Goal: Task Accomplishment & Management: Use online tool/utility

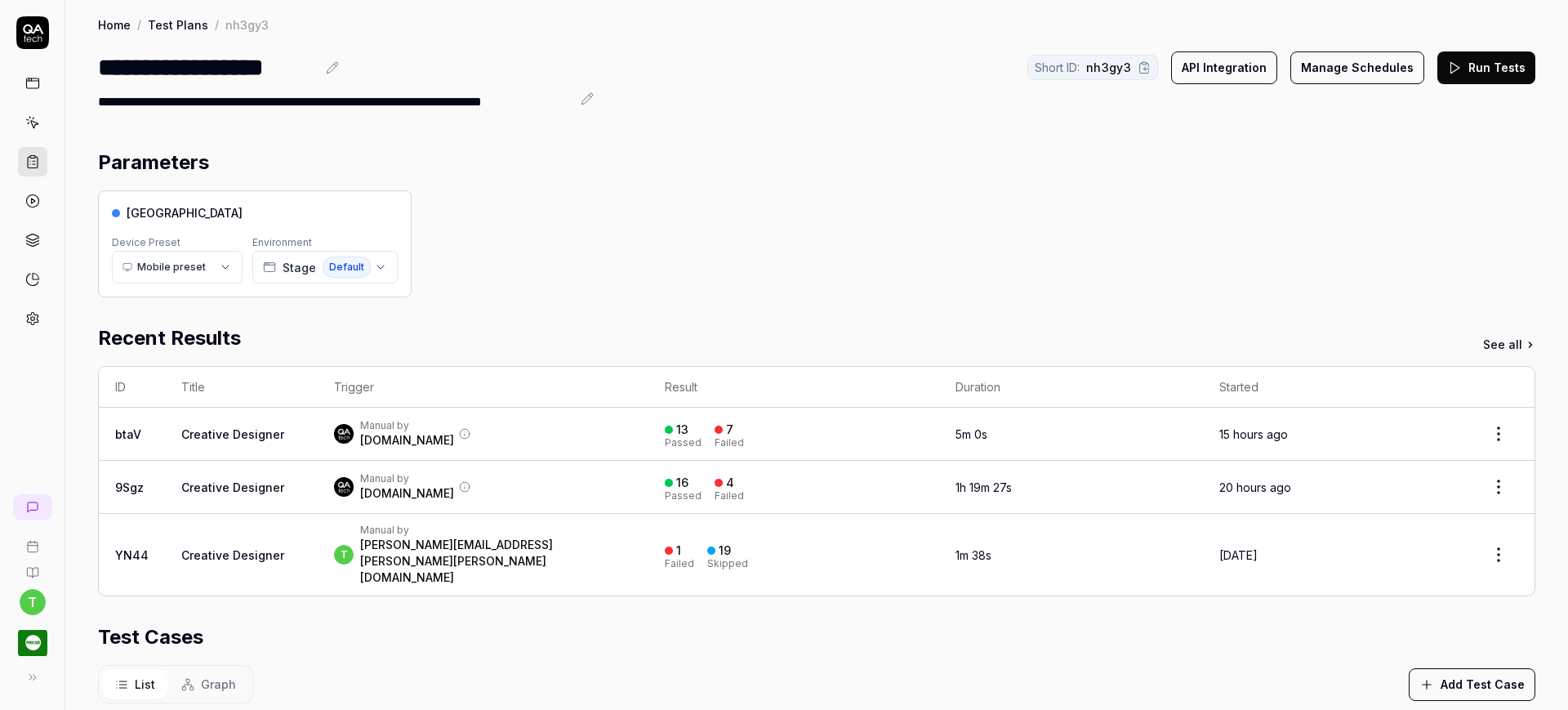
click at [33, 165] on icon at bounding box center [32, 161] width 14 height 14
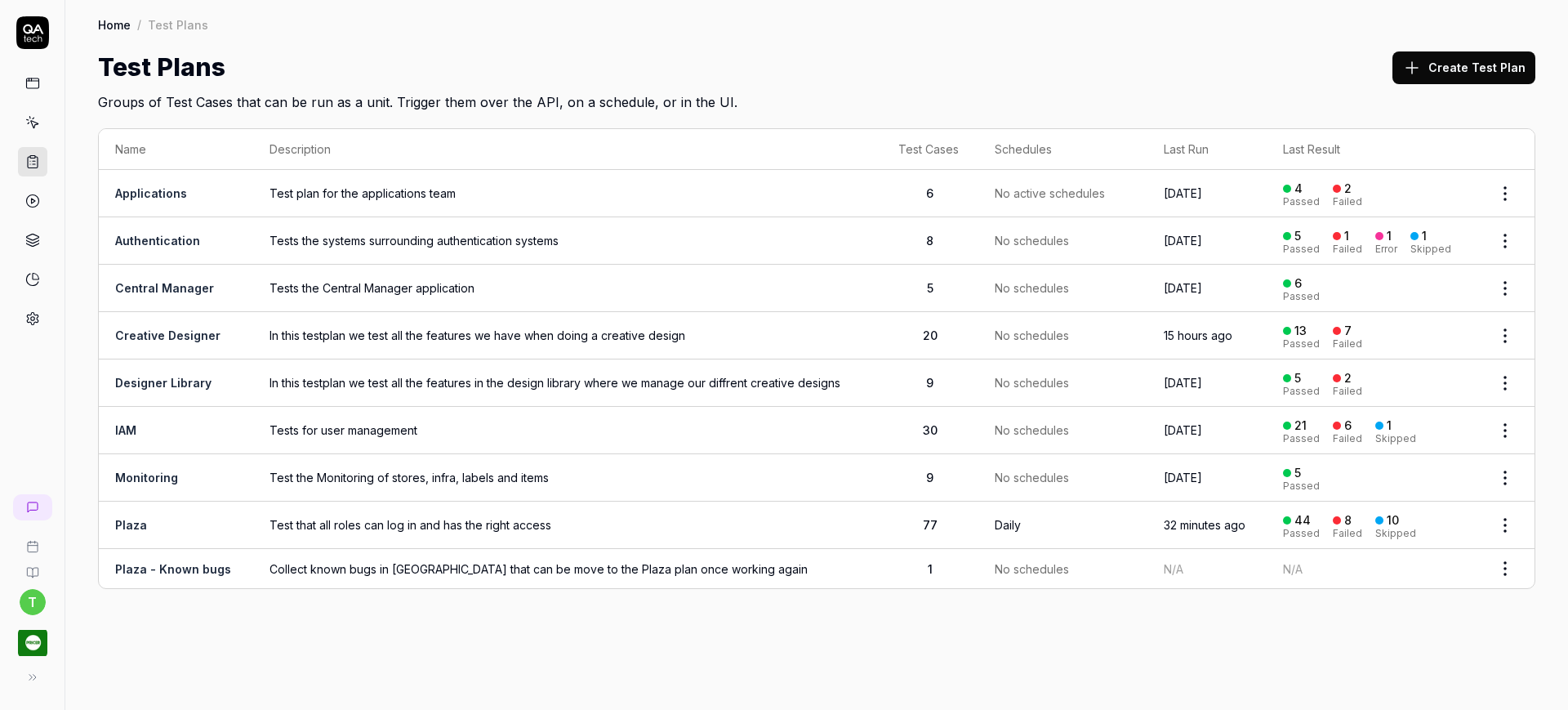
click at [812, 382] on span "In this testplan we test all the features in the design library where we manage…" at bounding box center [567, 383] width 596 height 17
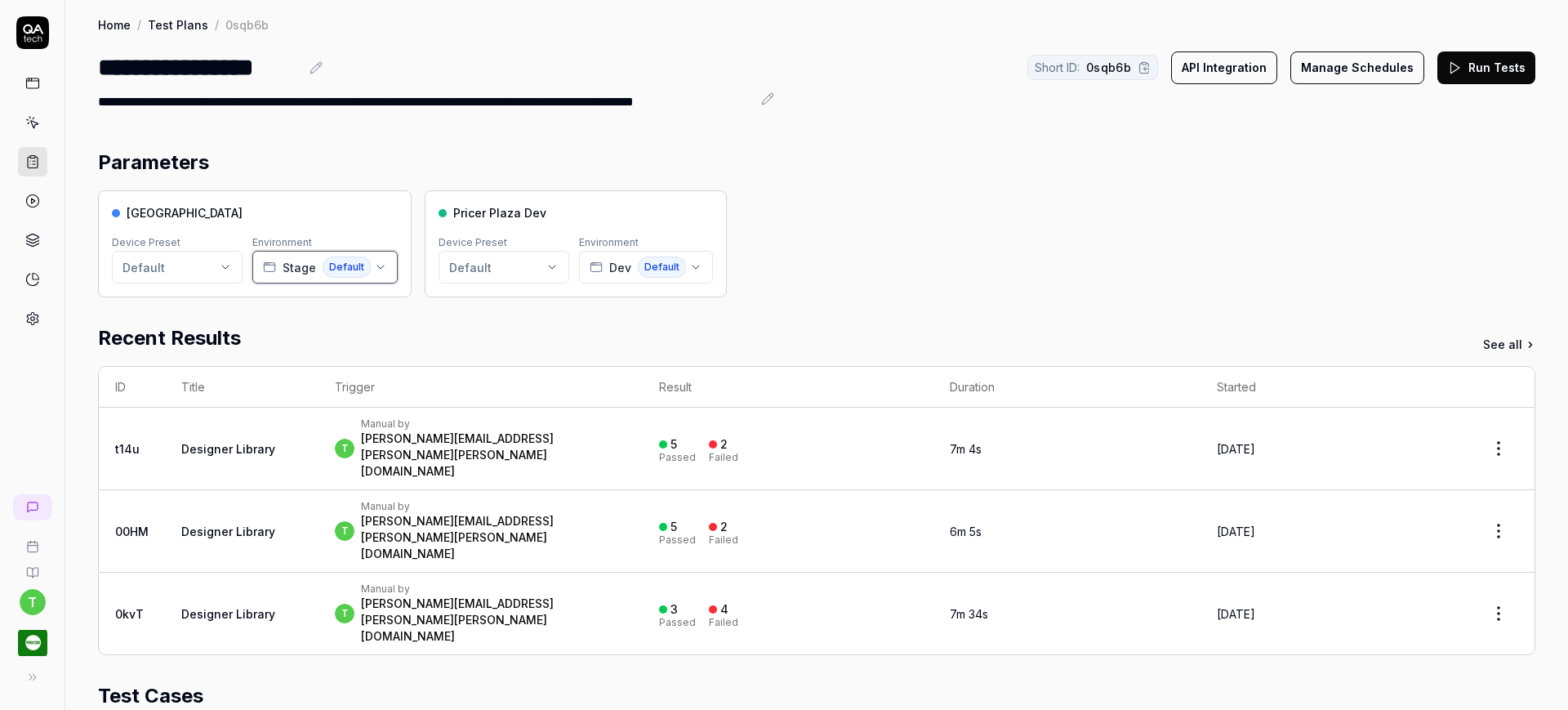
click at [312, 266] on span "Stage" at bounding box center [299, 267] width 33 height 17
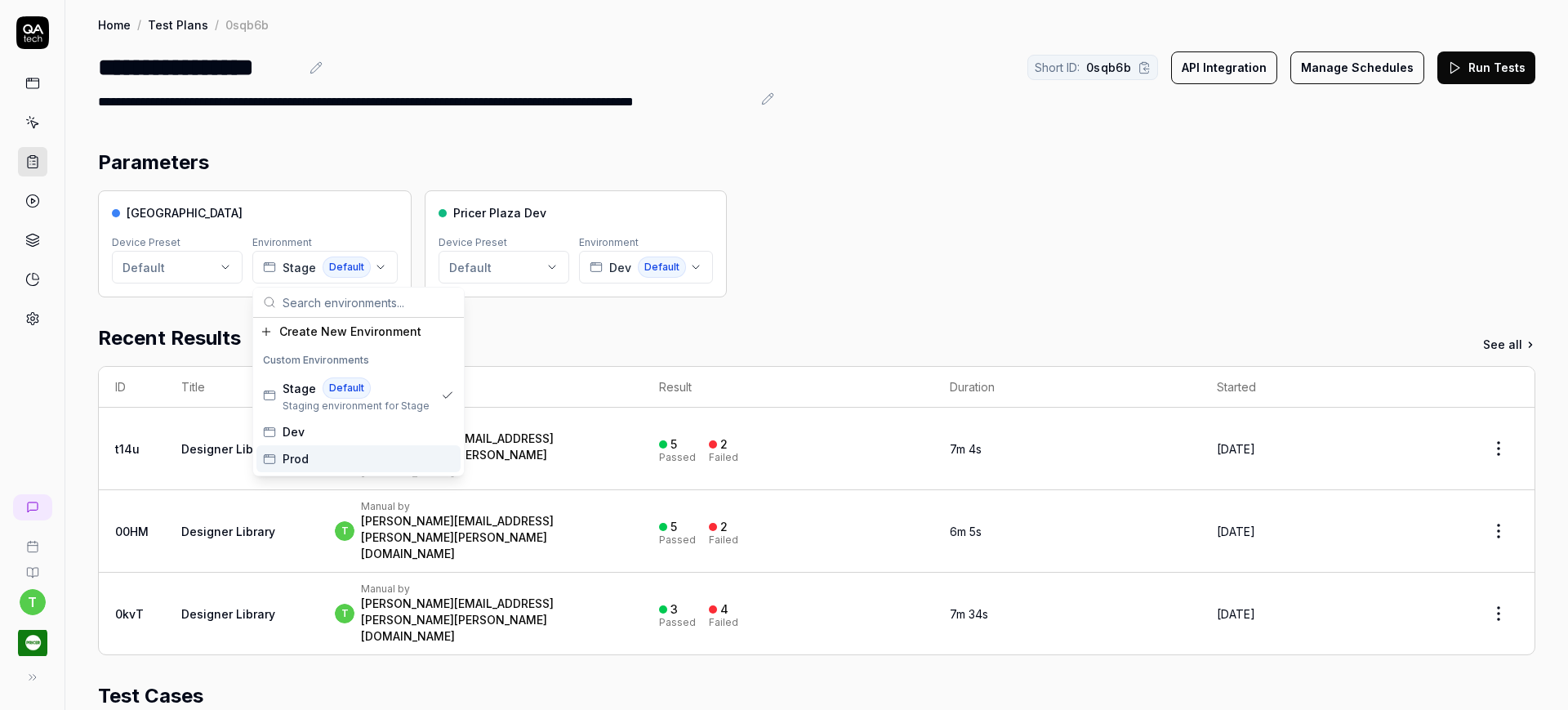
click at [292, 457] on span "Prod" at bounding box center [295, 459] width 26 height 17
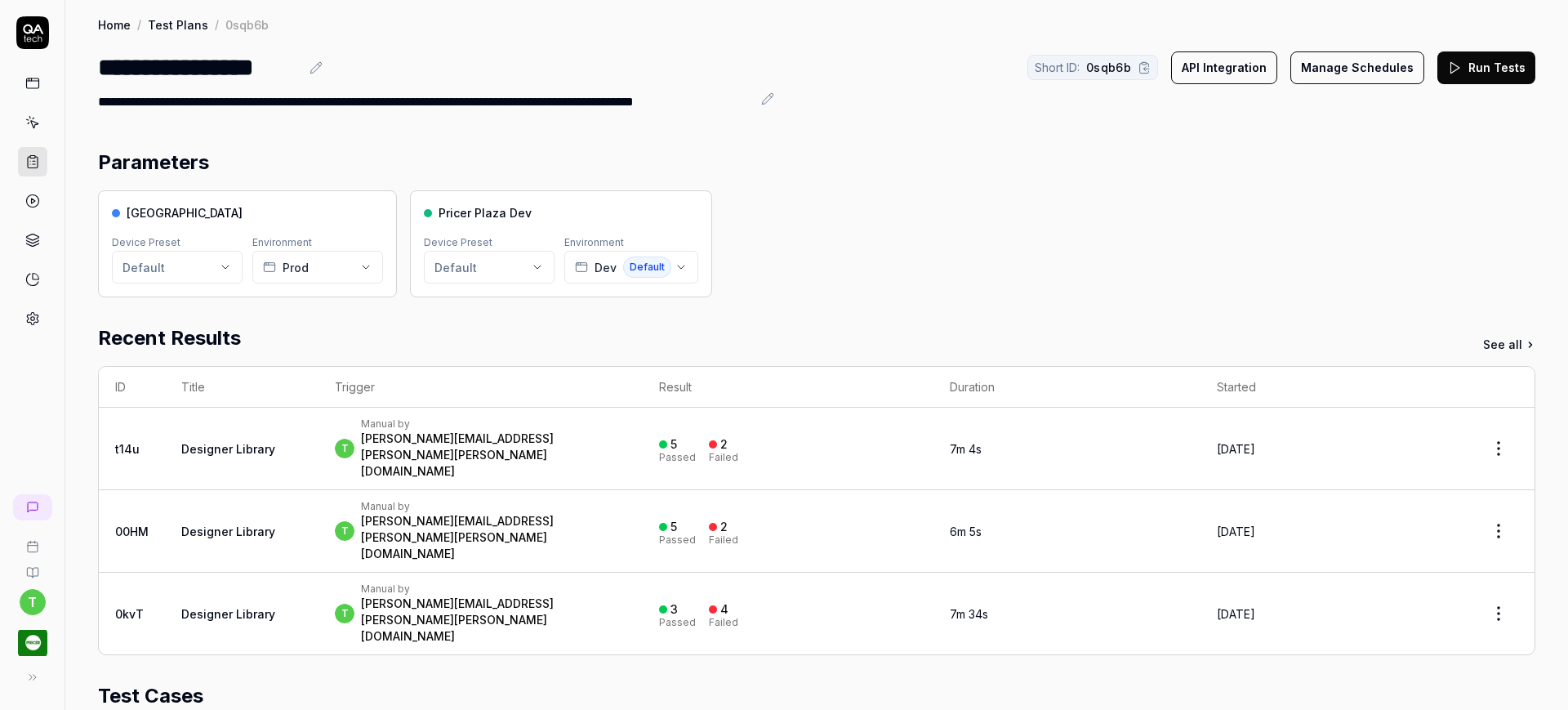
click at [1475, 67] on button "Run Tests" at bounding box center [1486, 68] width 98 height 32
click at [392, 431] on div "[PERSON_NAME][EMAIL_ADDRESS][PERSON_NAME][PERSON_NAME][DOMAIN_NAME]" at bounding box center [493, 455] width 265 height 49
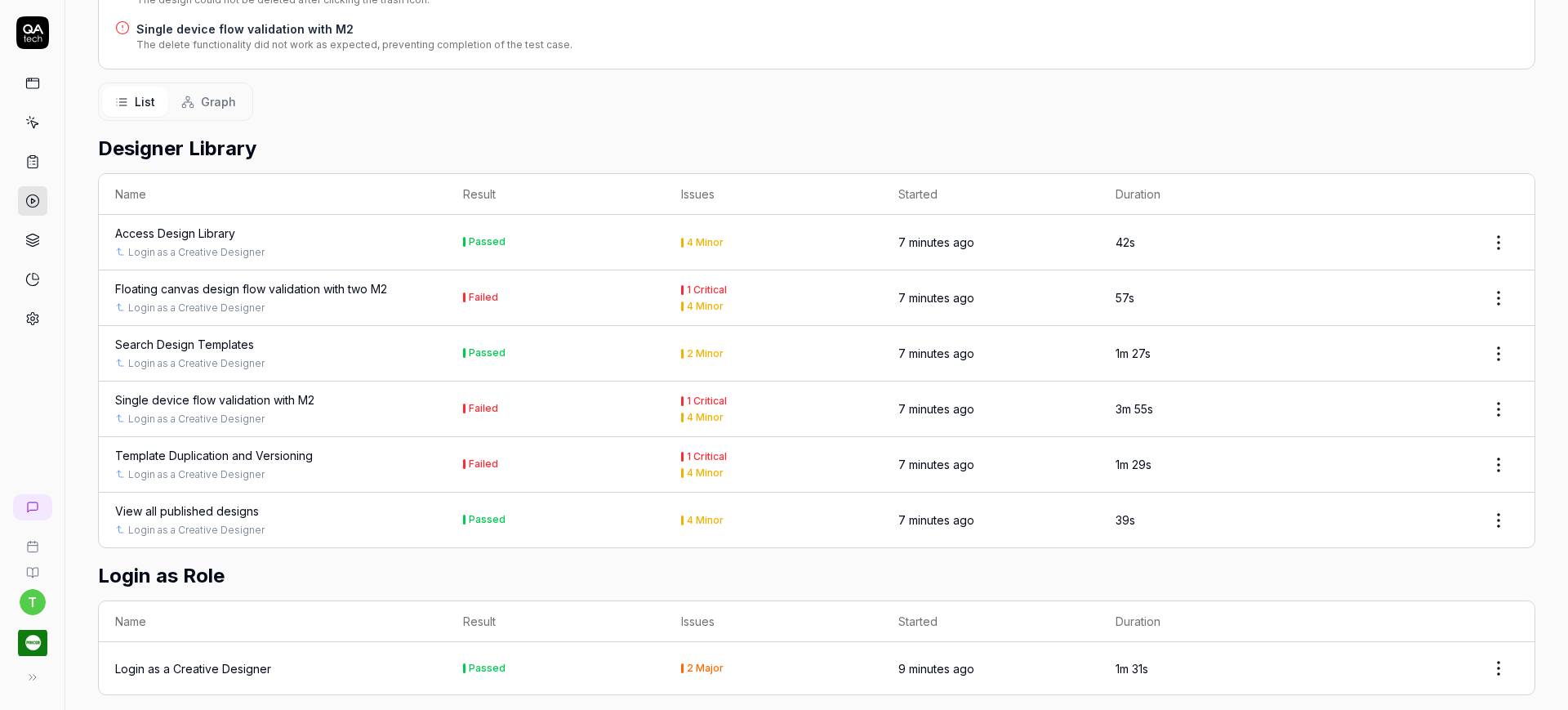
scroll to position [408, 0]
click at [148, 280] on div "Floating canvas design flow validation with two M2" at bounding box center [251, 288] width 272 height 17
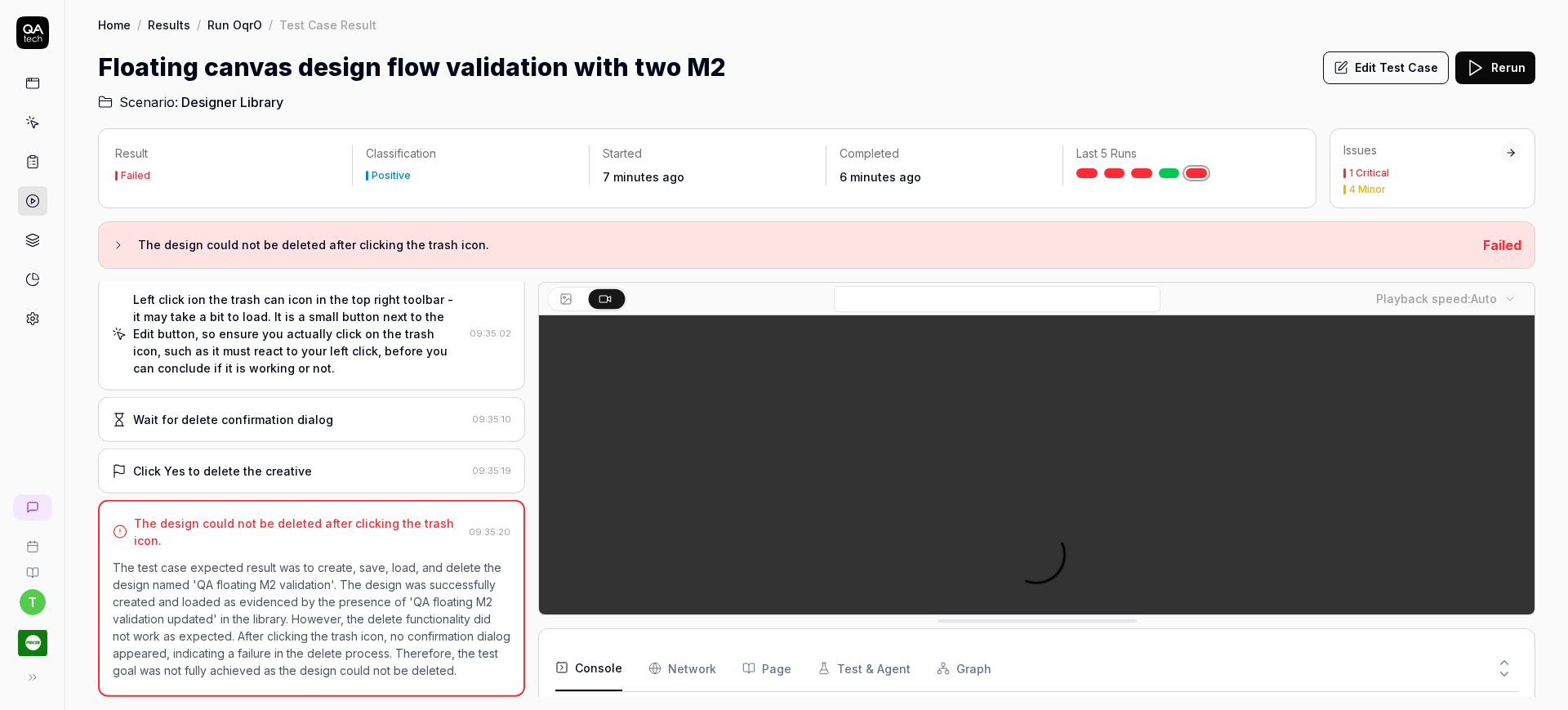
scroll to position [218, 0]
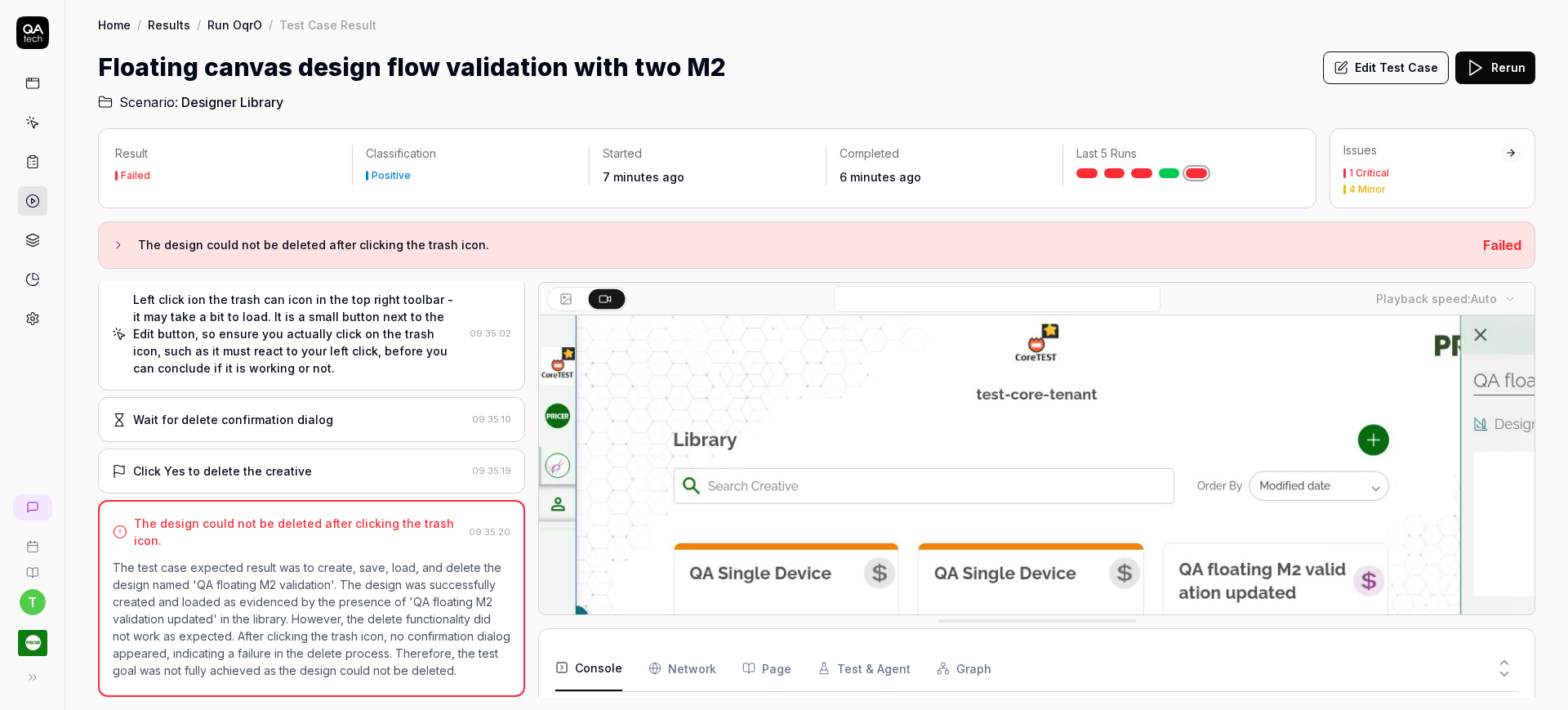
click at [227, 20] on link "Run OqrO" at bounding box center [235, 24] width 55 height 16
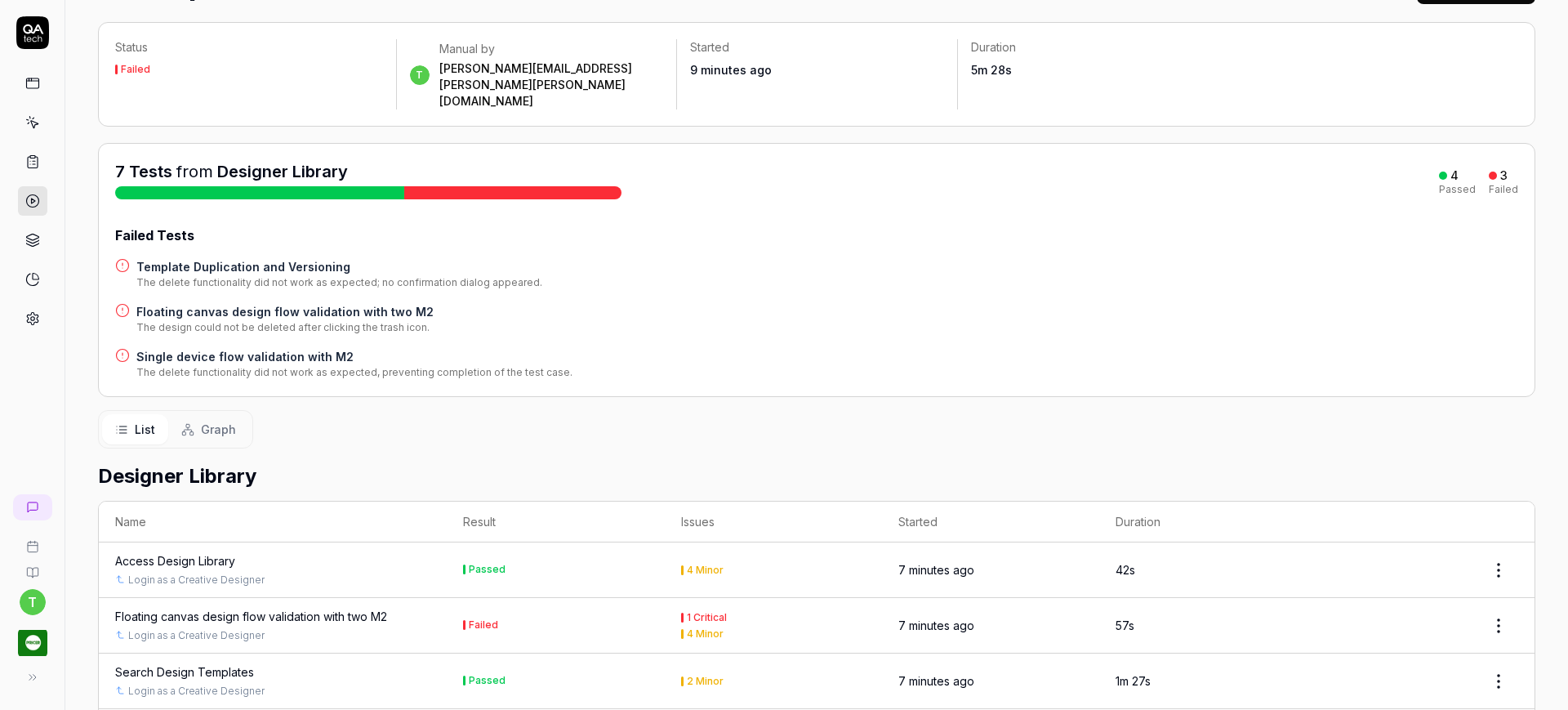
scroll to position [306, 0]
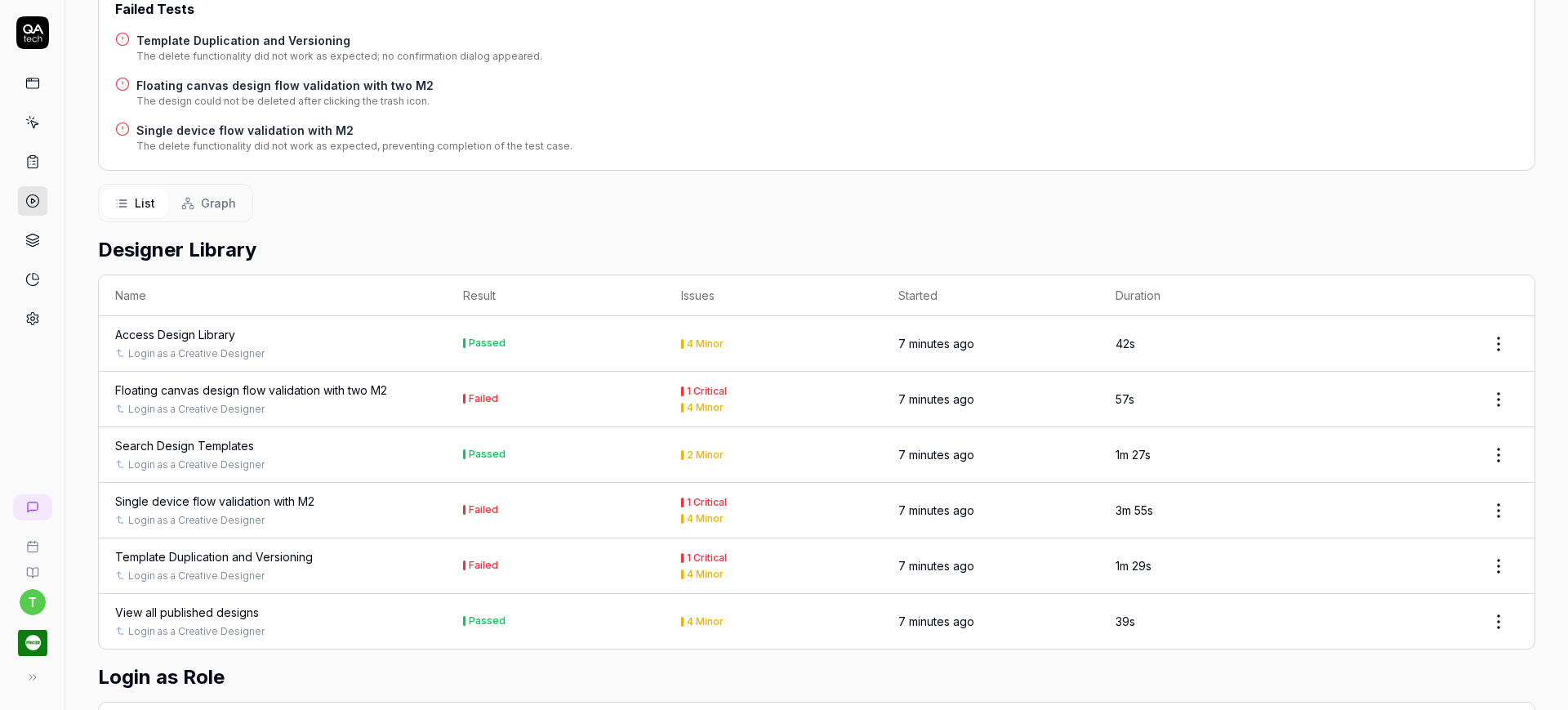
click at [240, 493] on div "Single device flow validation with M2" at bounding box center [214, 502] width 199 height 17
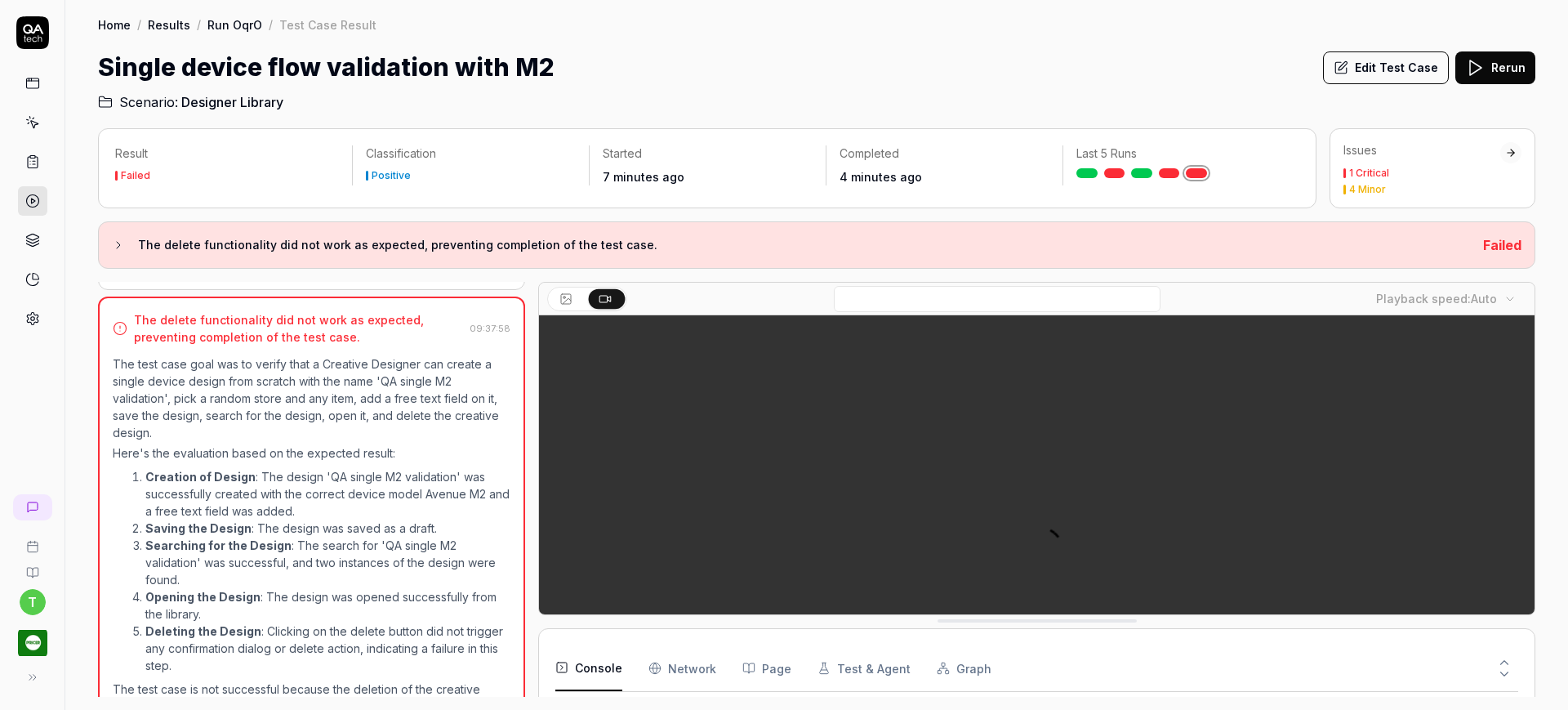
scroll to position [1538, 0]
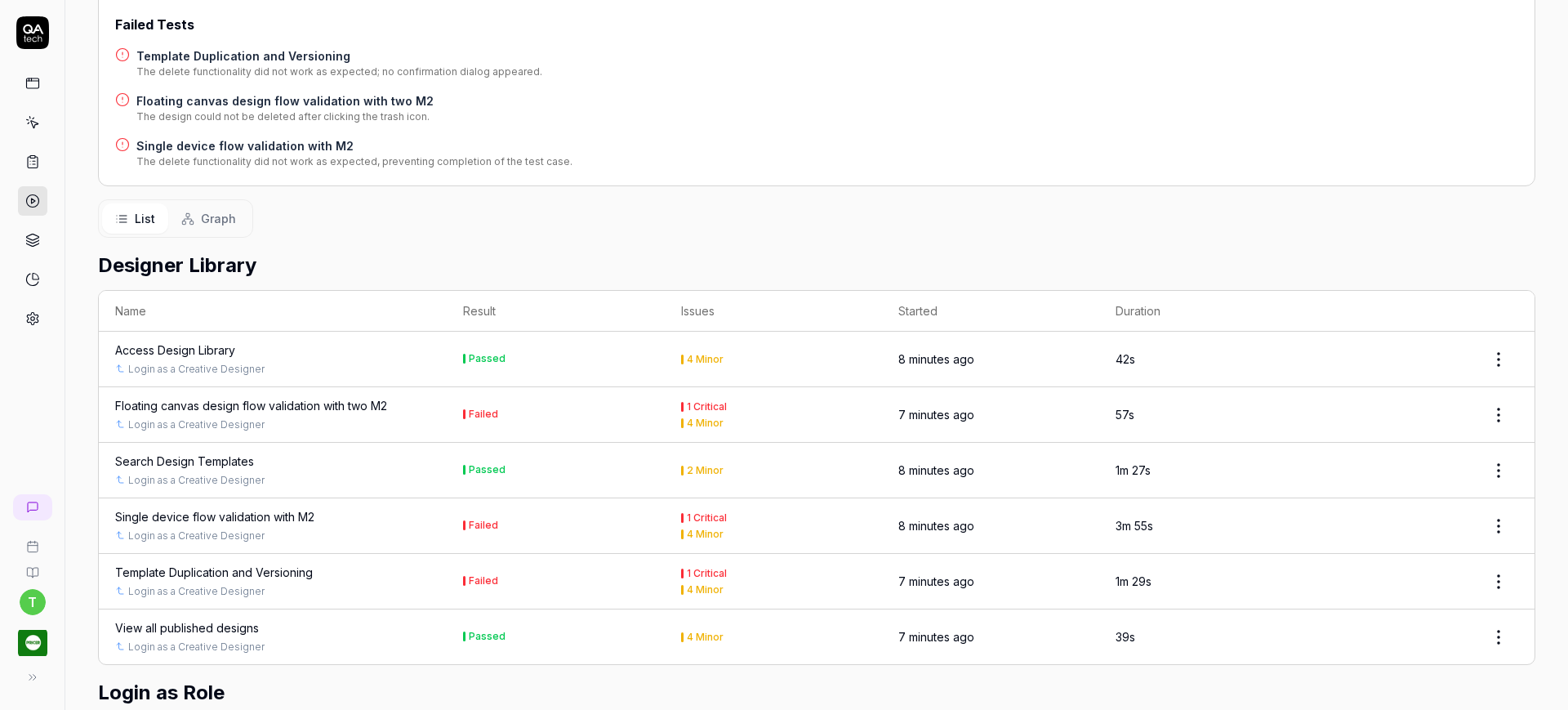
scroll to position [408, 0]
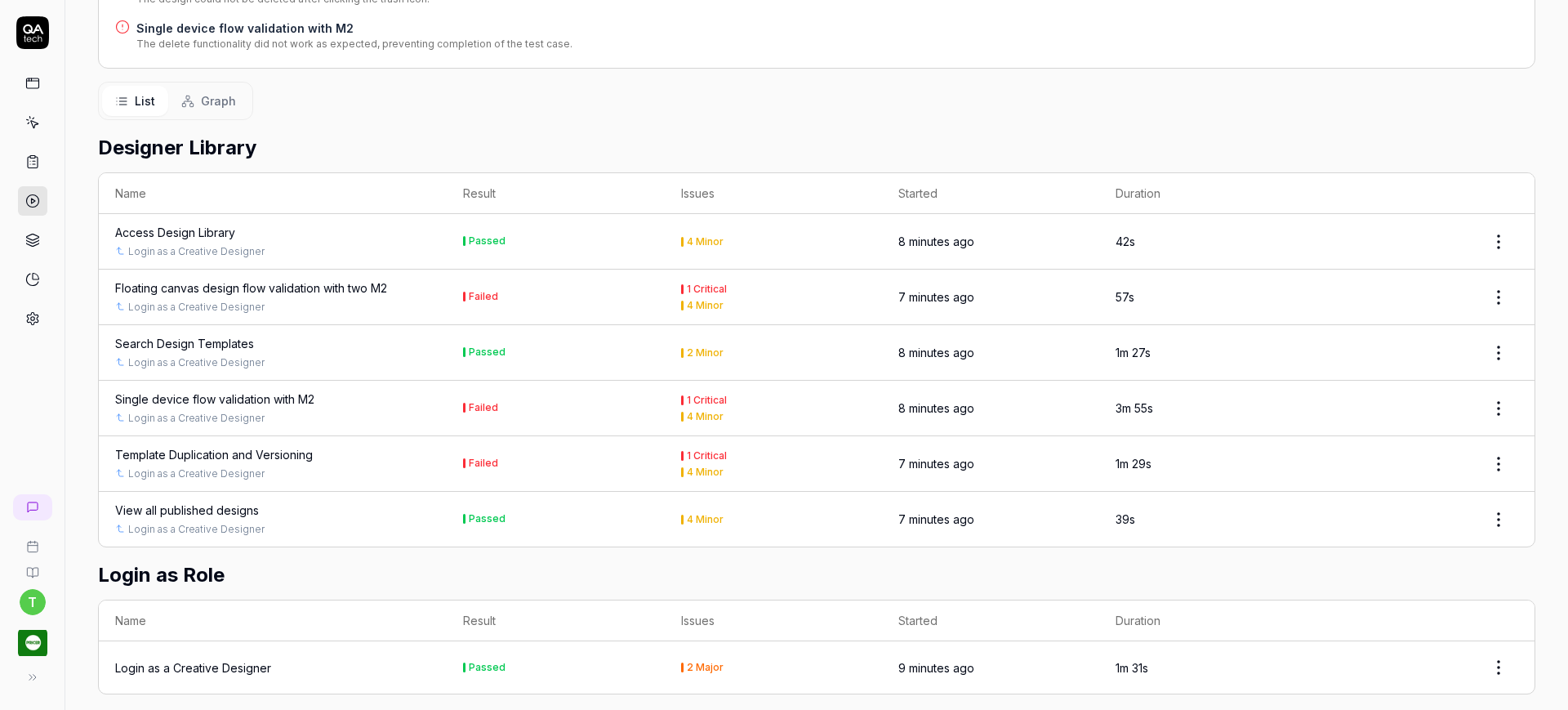
click at [215, 446] on div "Template Duplication and Versioning" at bounding box center [214, 455] width 198 height 17
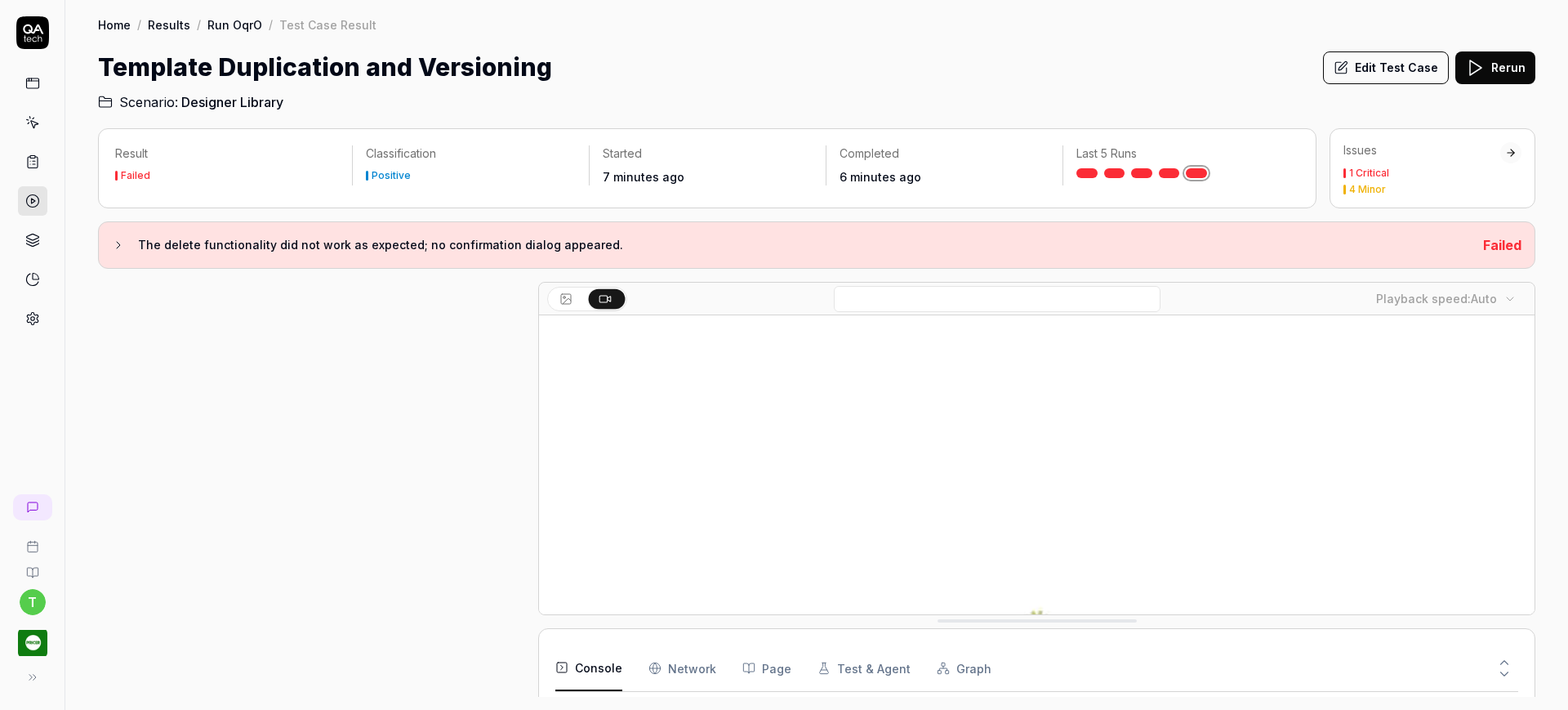
scroll to position [372, 0]
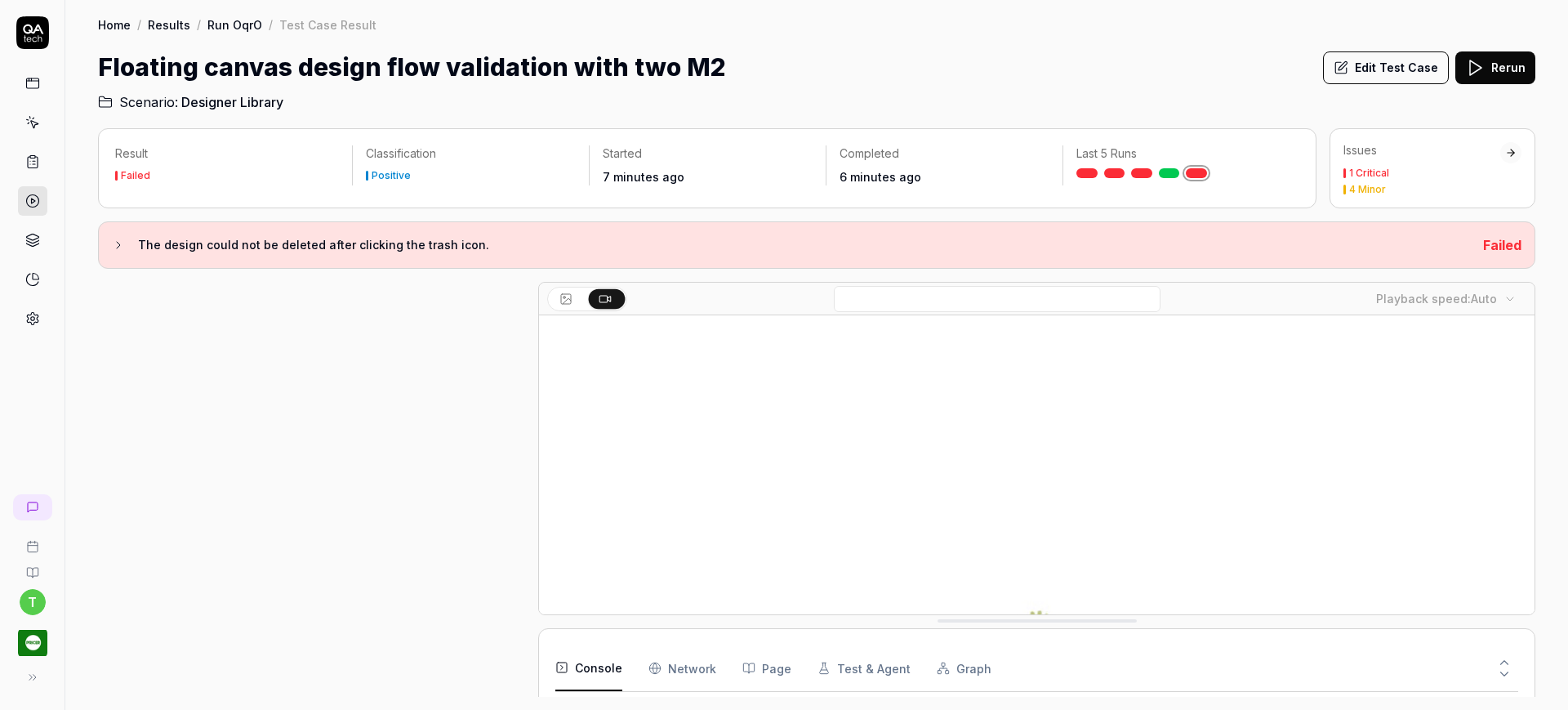
scroll to position [218, 0]
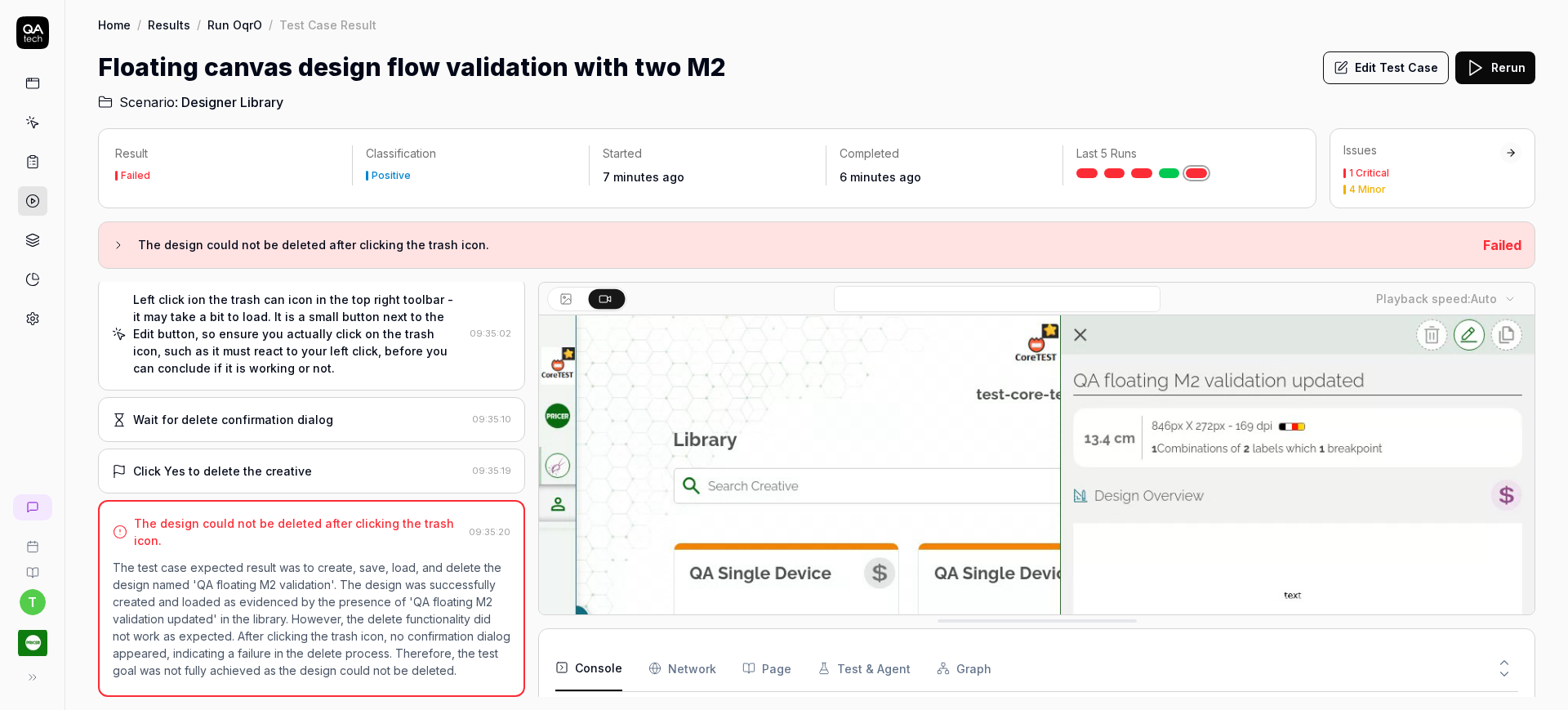
click at [31, 163] on icon at bounding box center [32, 161] width 14 height 14
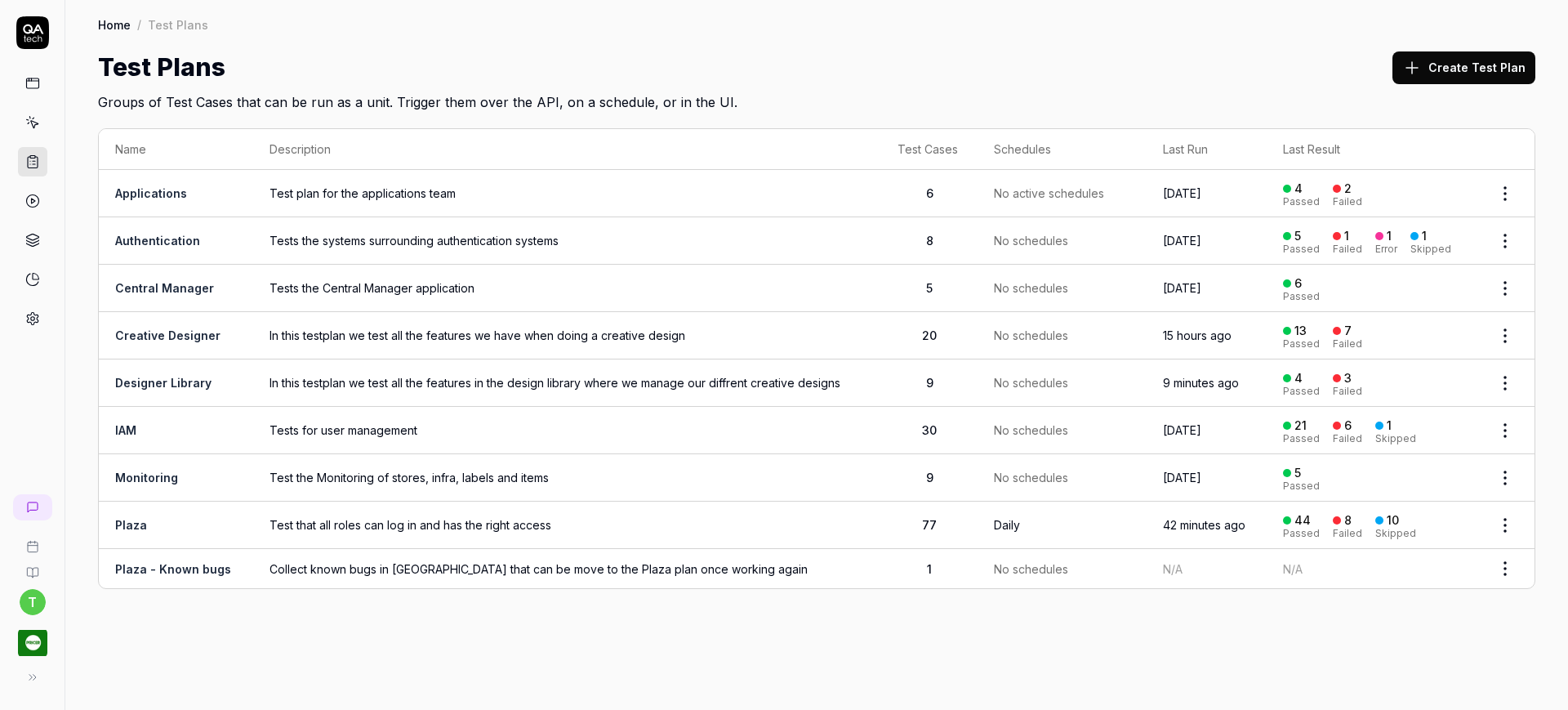
click at [160, 335] on link "Creative Designer" at bounding box center [167, 335] width 106 height 14
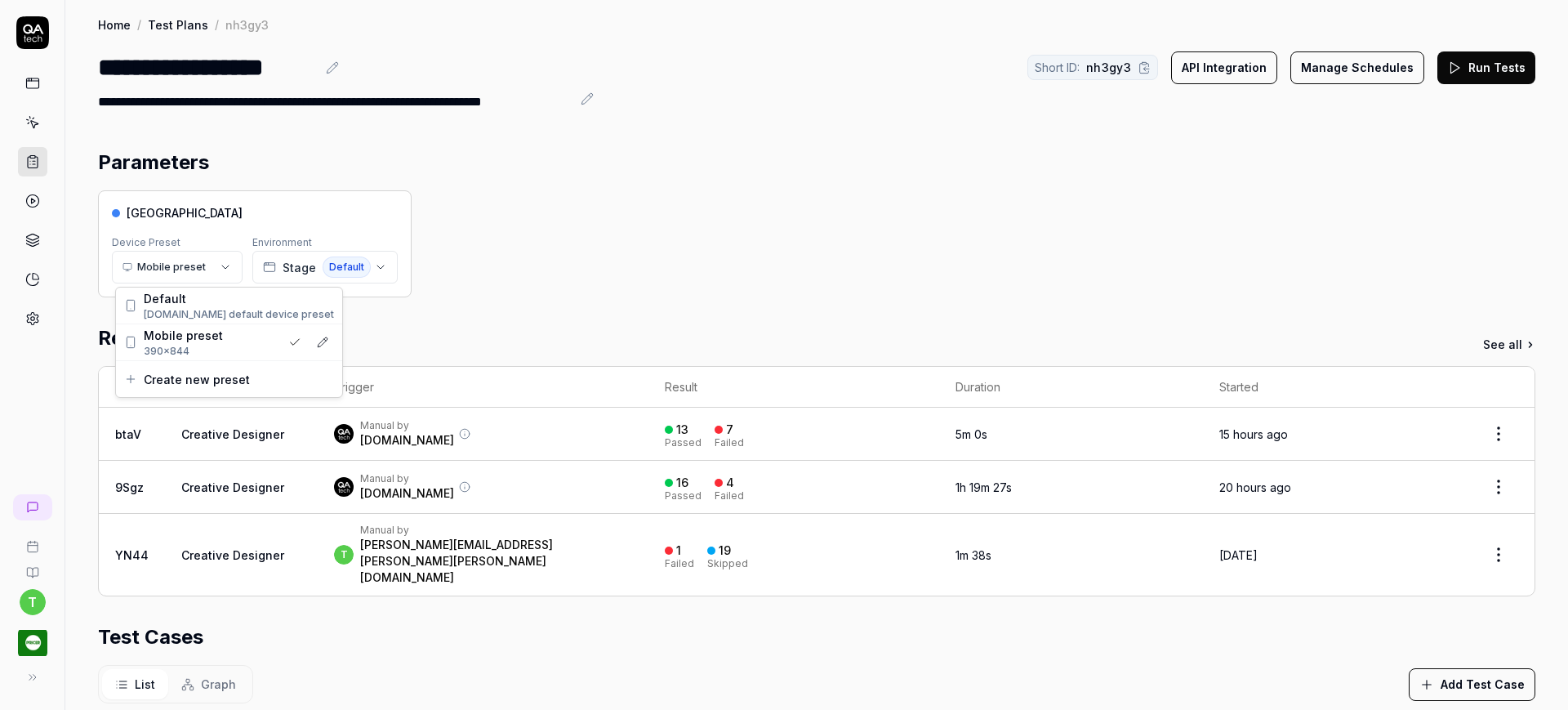
click at [222, 267] on html "**********" at bounding box center [784, 355] width 1568 height 710
click at [193, 308] on span "QA.tech default device preset" at bounding box center [239, 314] width 190 height 14
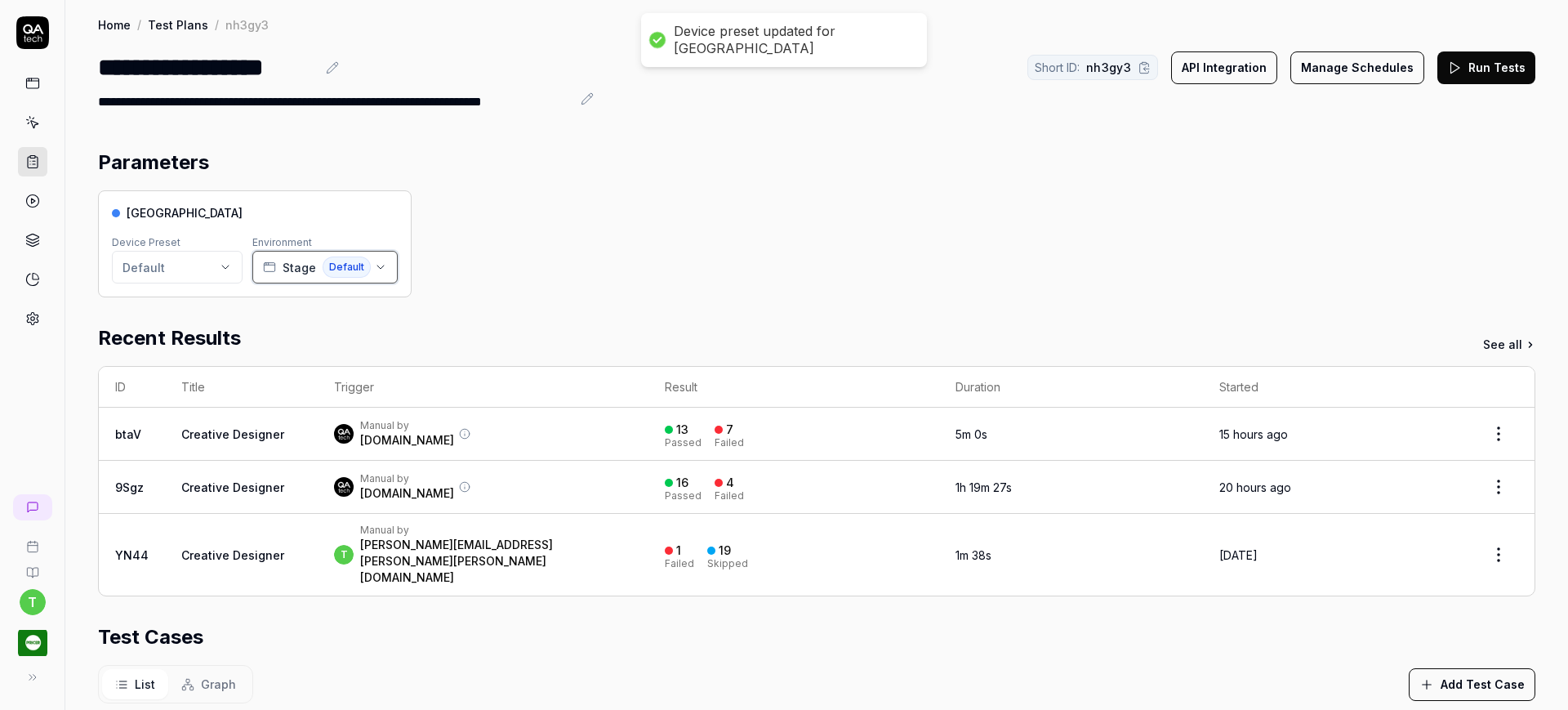
click at [376, 265] on icon "button" at bounding box center [381, 267] width 13 height 13
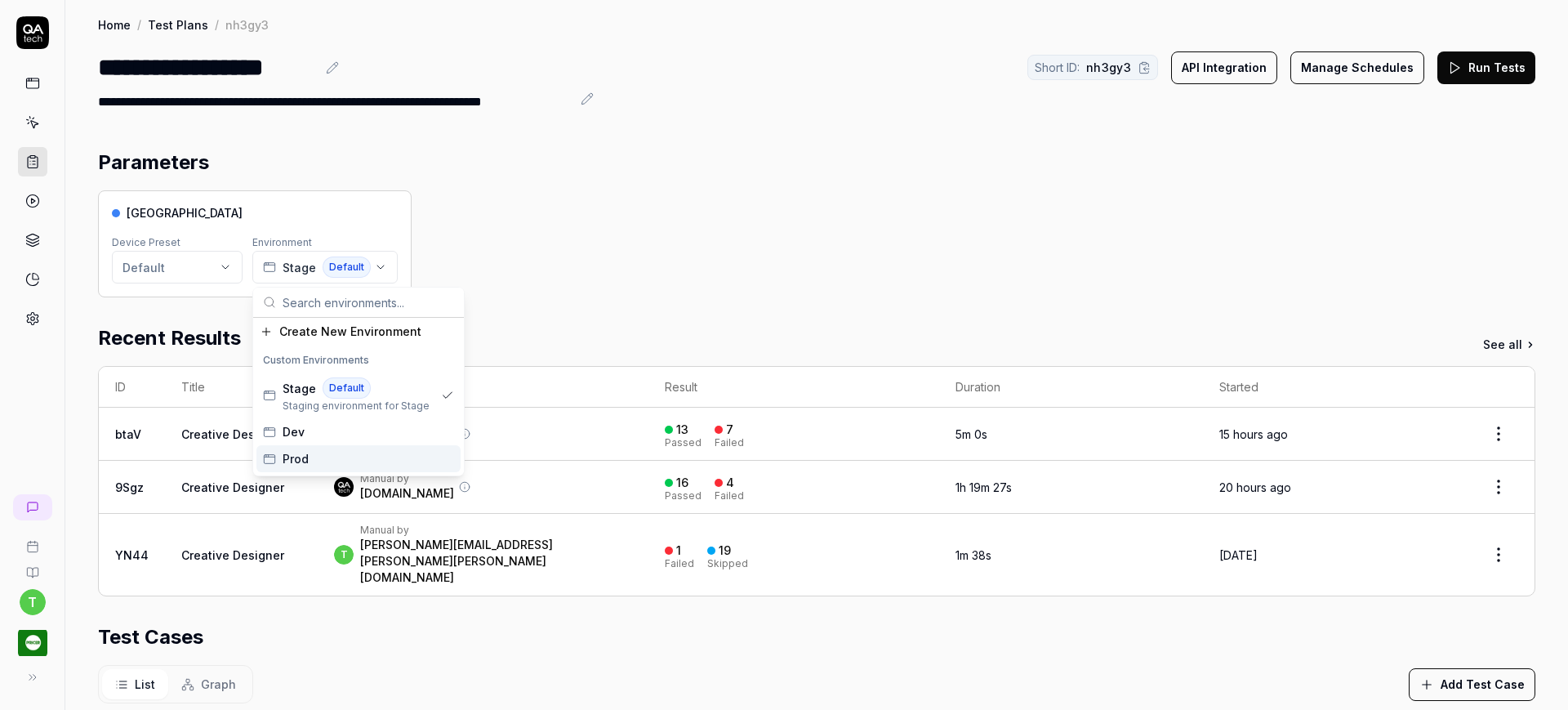
click at [291, 458] on span "Prod" at bounding box center [295, 459] width 26 height 17
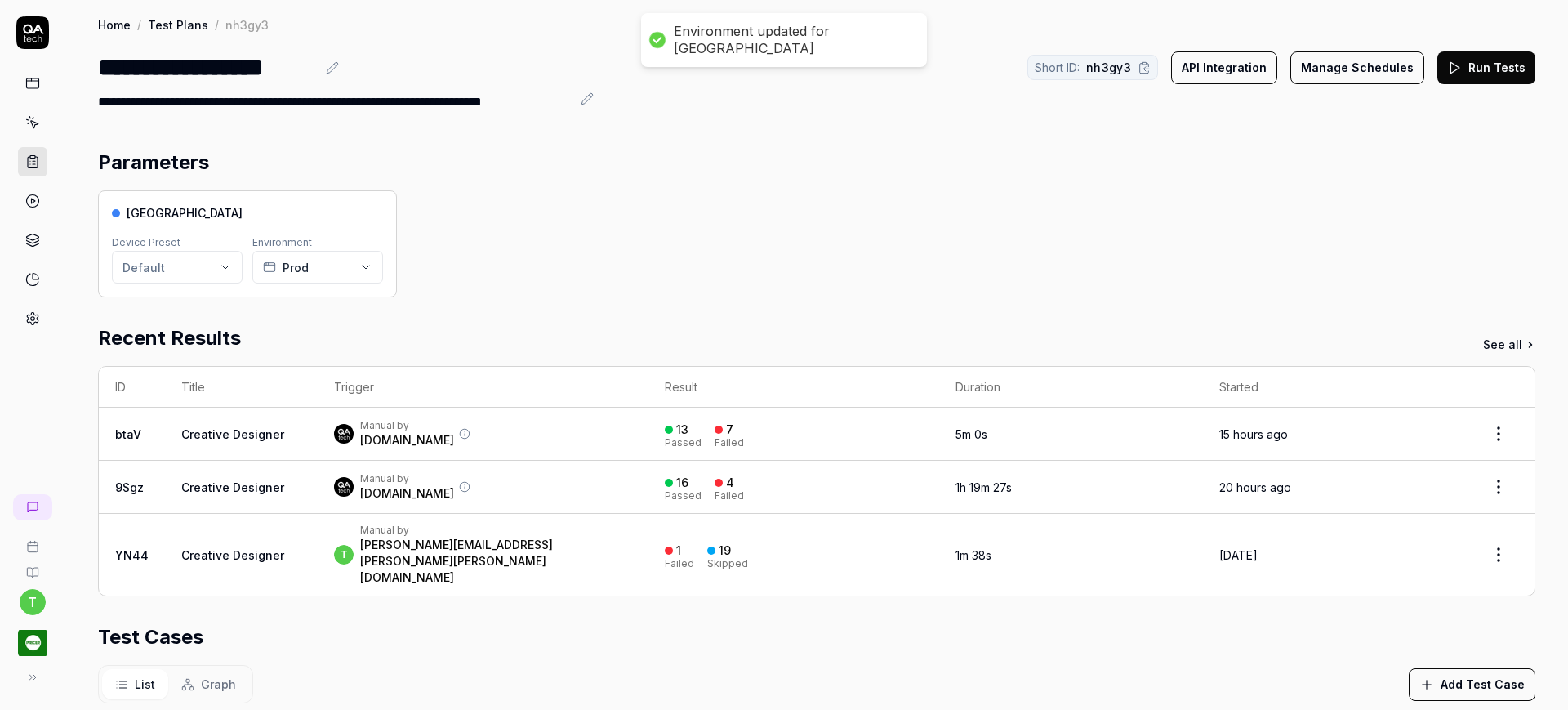
click at [1457, 74] on button "Run Tests" at bounding box center [1486, 68] width 98 height 32
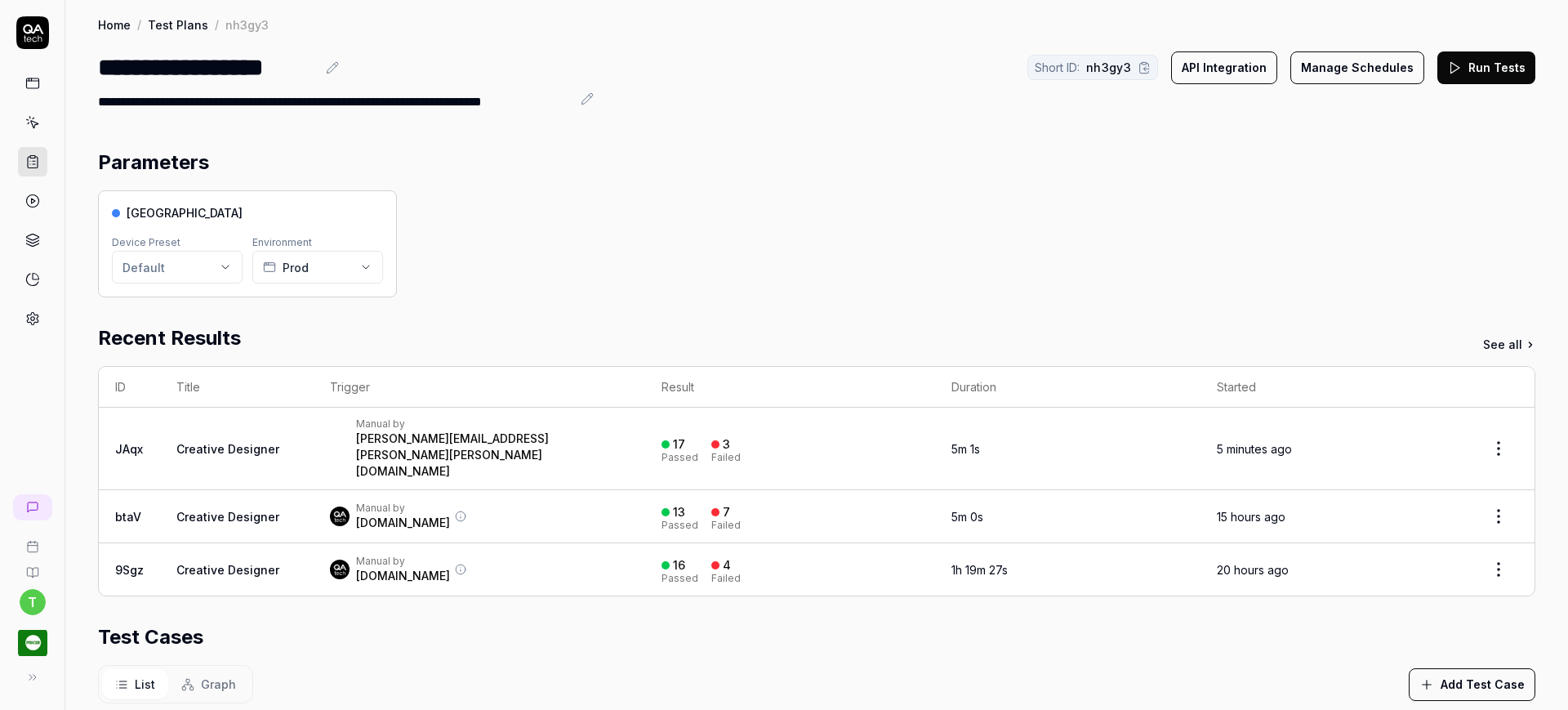
click at [441, 436] on div "[PERSON_NAME][EMAIL_ADDRESS][PERSON_NAME][PERSON_NAME][DOMAIN_NAME]" at bounding box center [492, 455] width 273 height 49
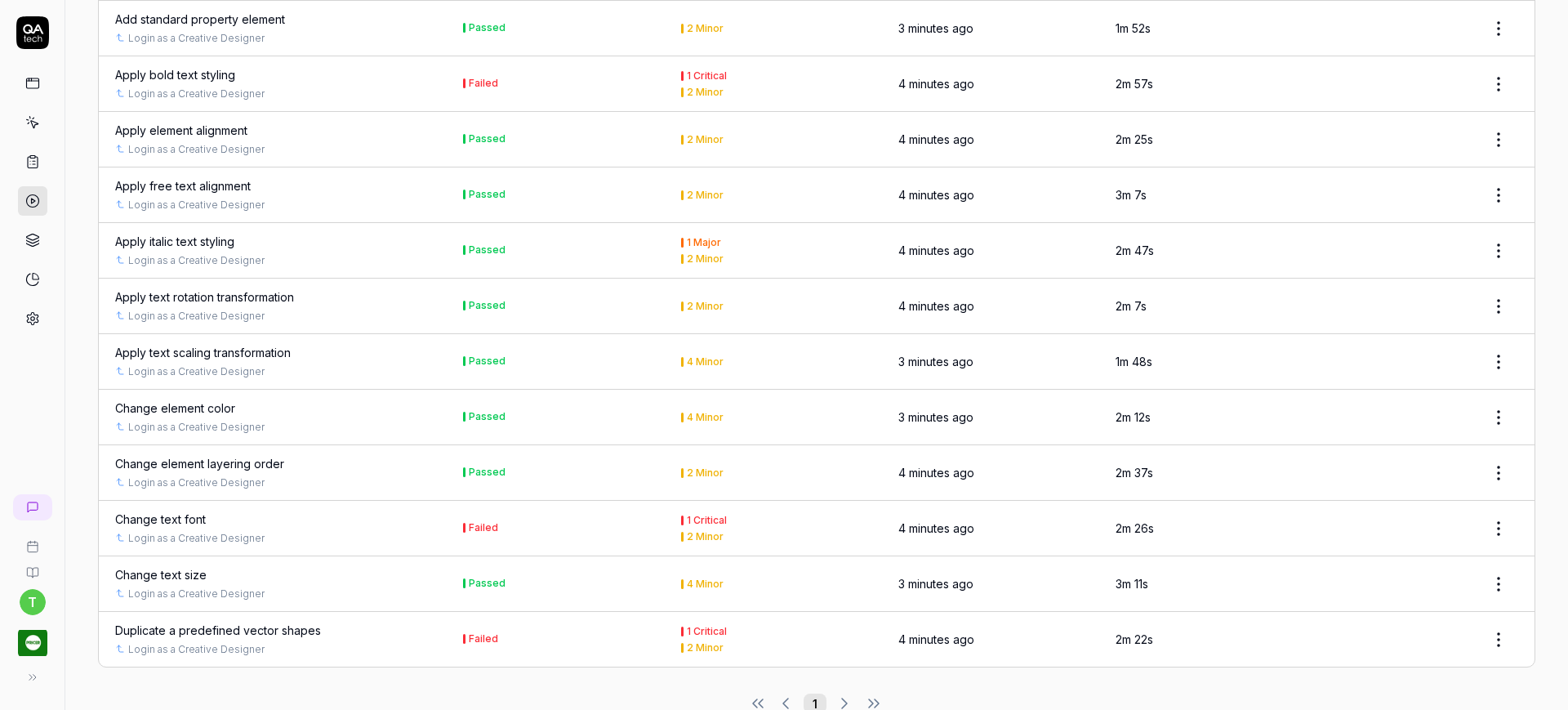
scroll to position [1163, 0]
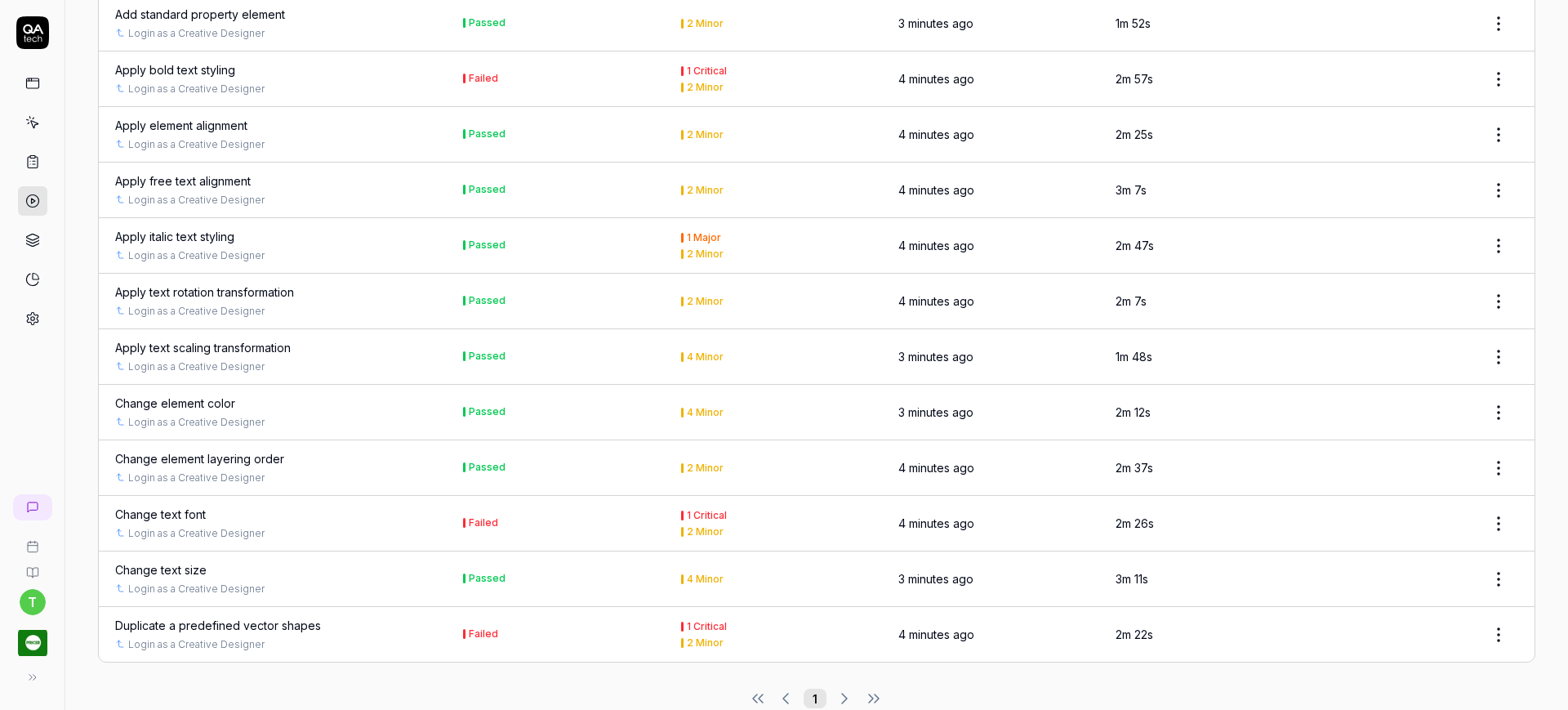
click at [179, 61] on div "Apply bold text styling" at bounding box center [175, 69] width 120 height 17
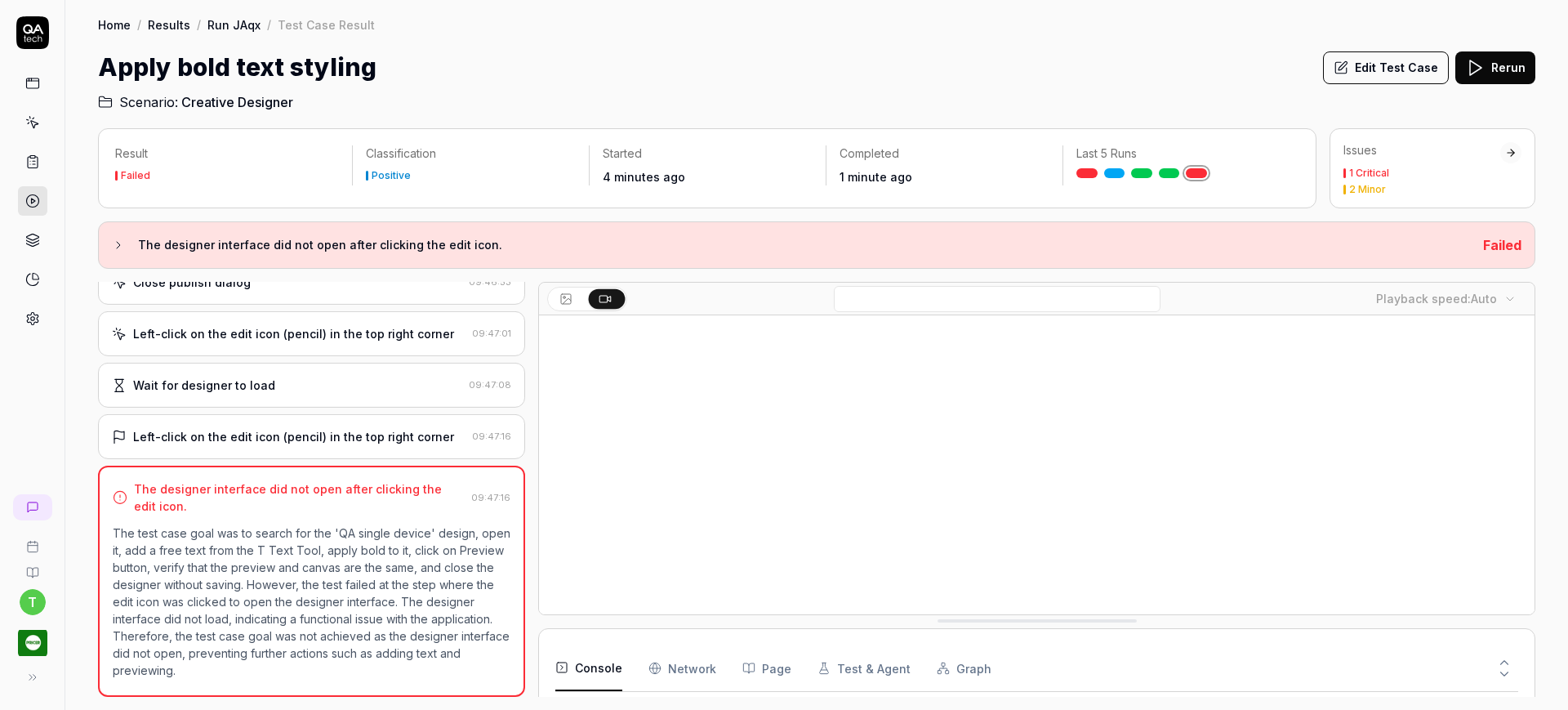
scroll to position [355, 0]
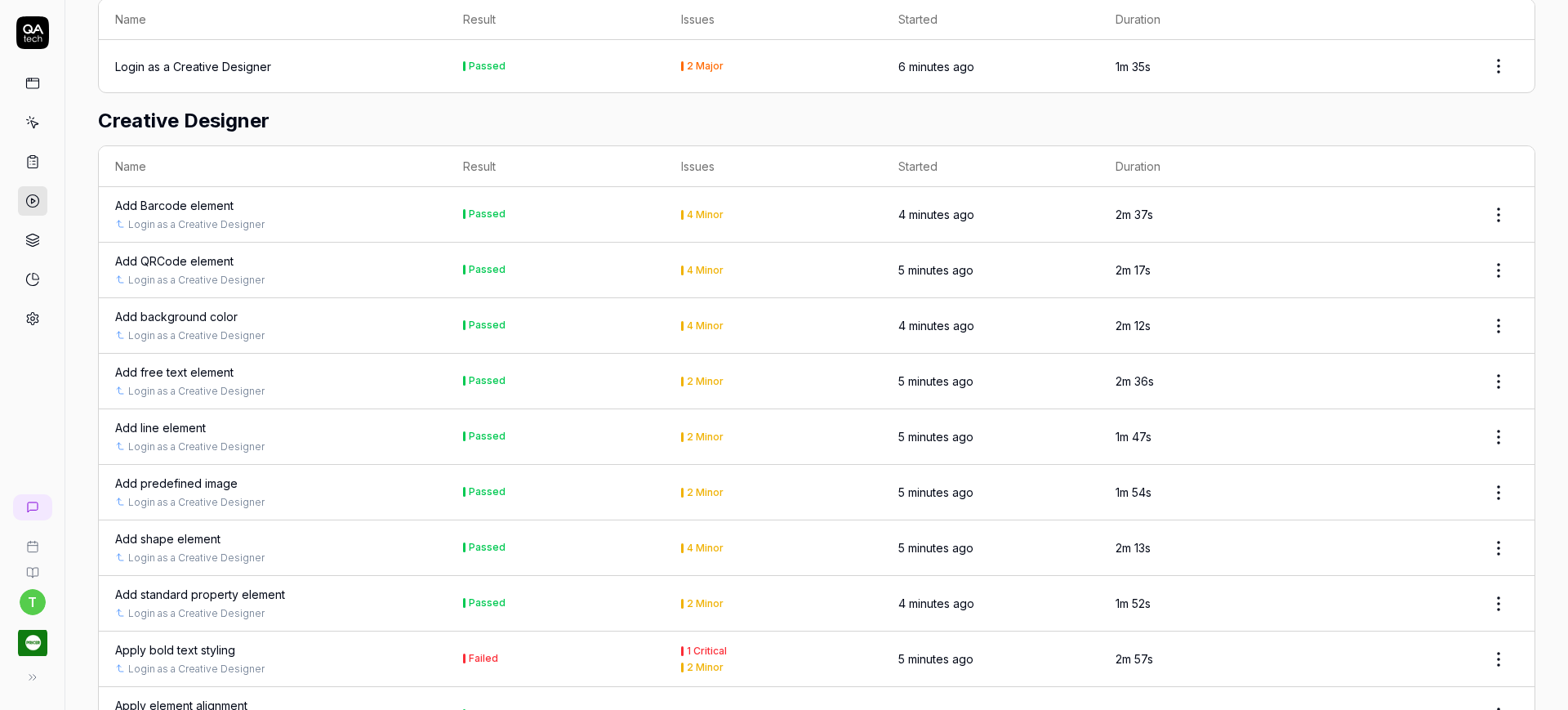
scroll to position [817, 0]
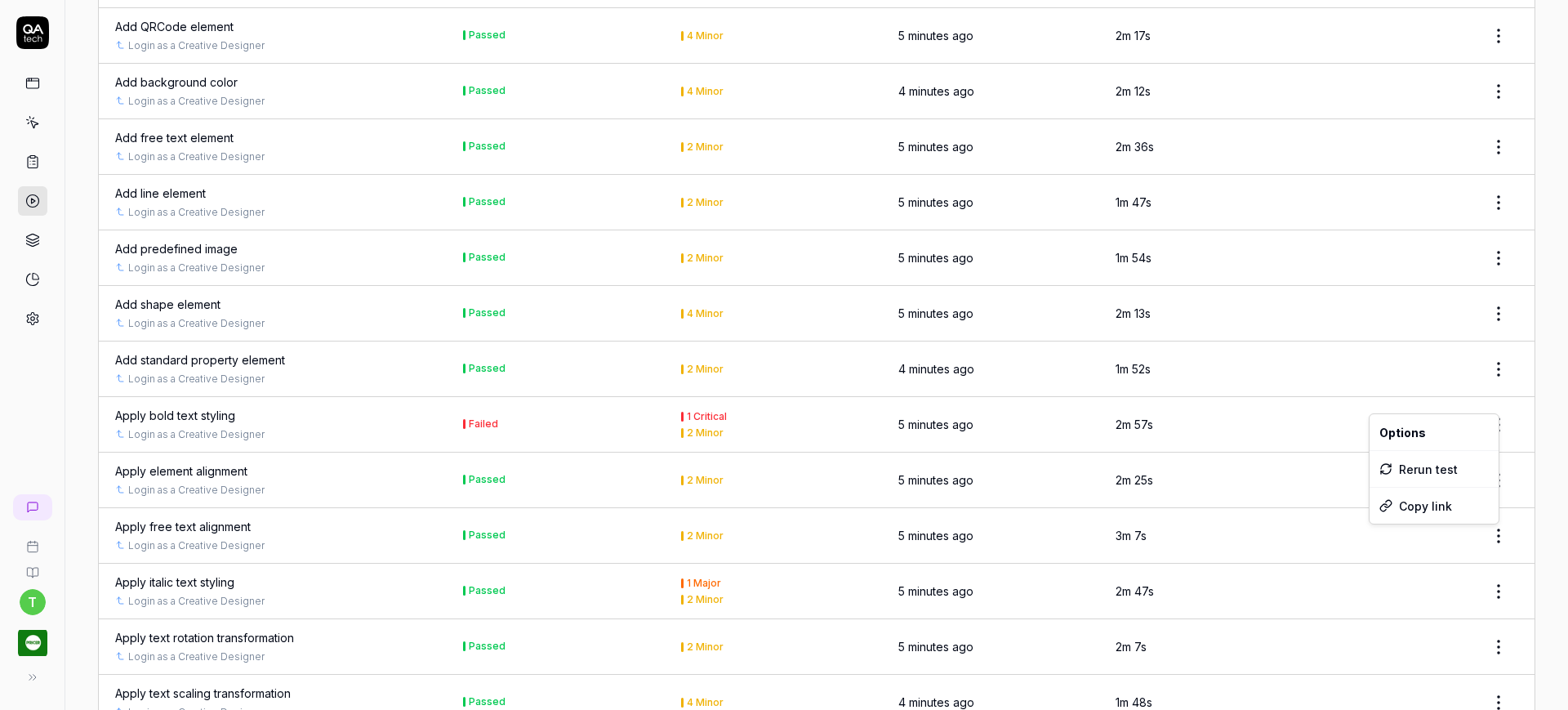
click at [1480, 393] on html "t Home / Results / Run: JAqx Home / Results / Run: JAqx Run: JAqx Rerun failed …" at bounding box center [784, 355] width 1568 height 710
click at [1419, 468] on div "Rerun test" at bounding box center [1435, 469] width 129 height 36
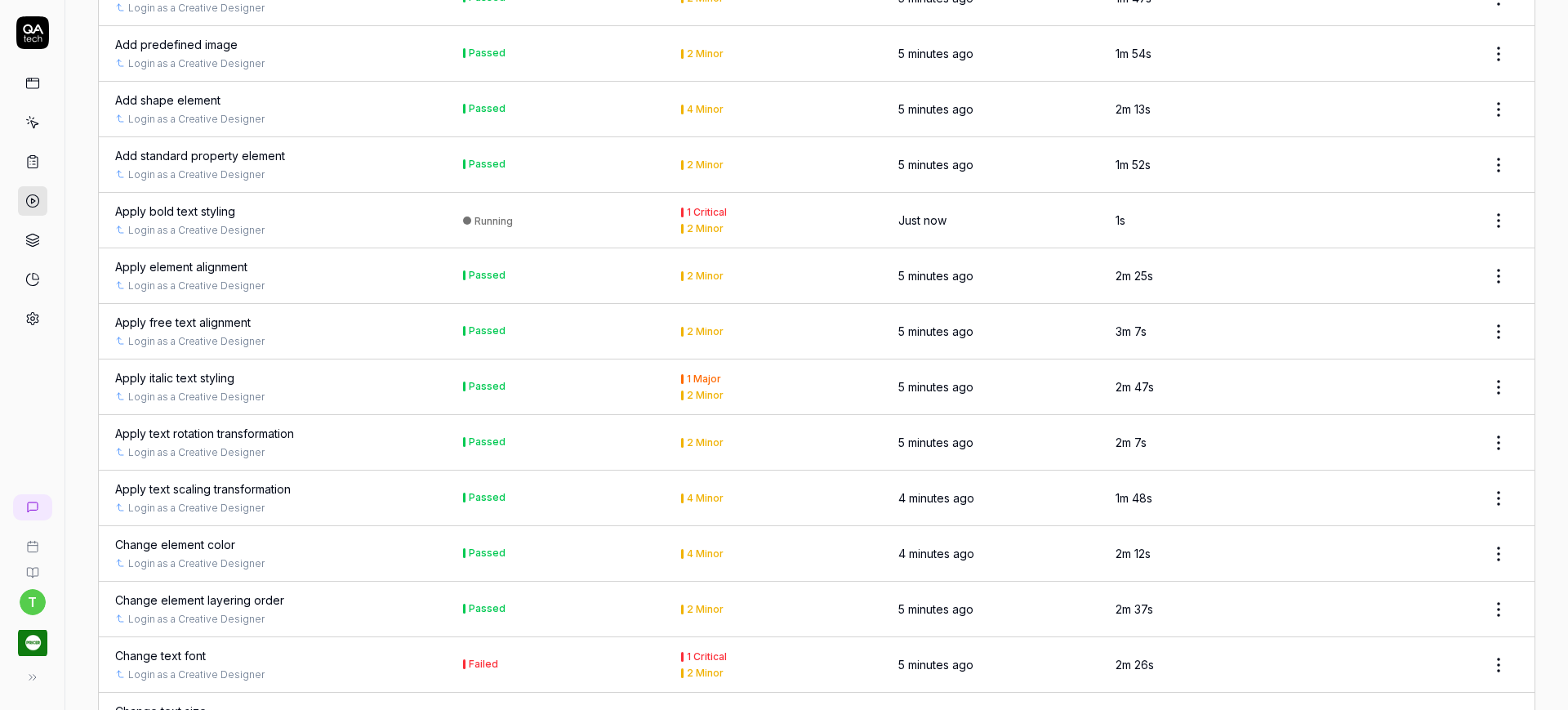
scroll to position [1117, 0]
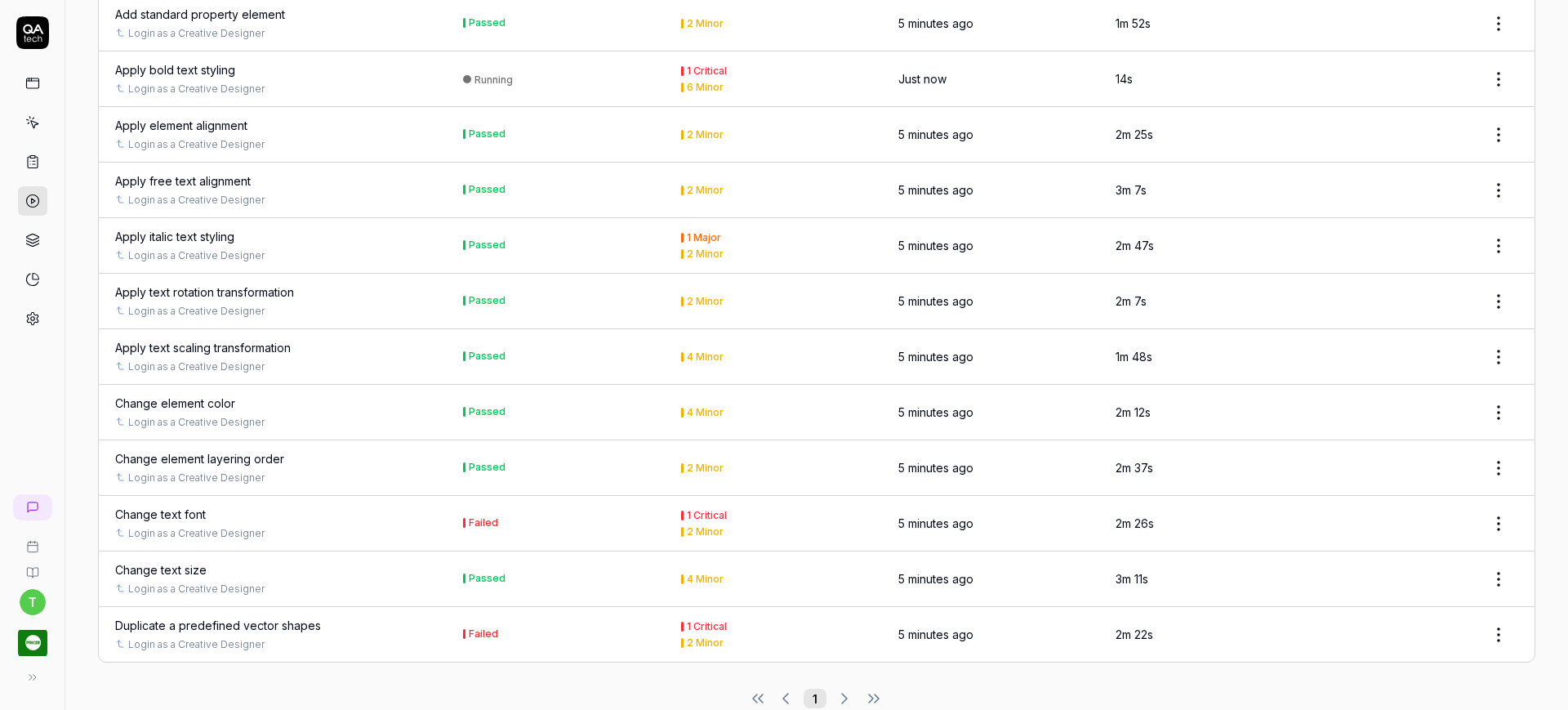
click at [245, 617] on div "Duplicate a predefined vector shapes" at bounding box center [218, 625] width 206 height 17
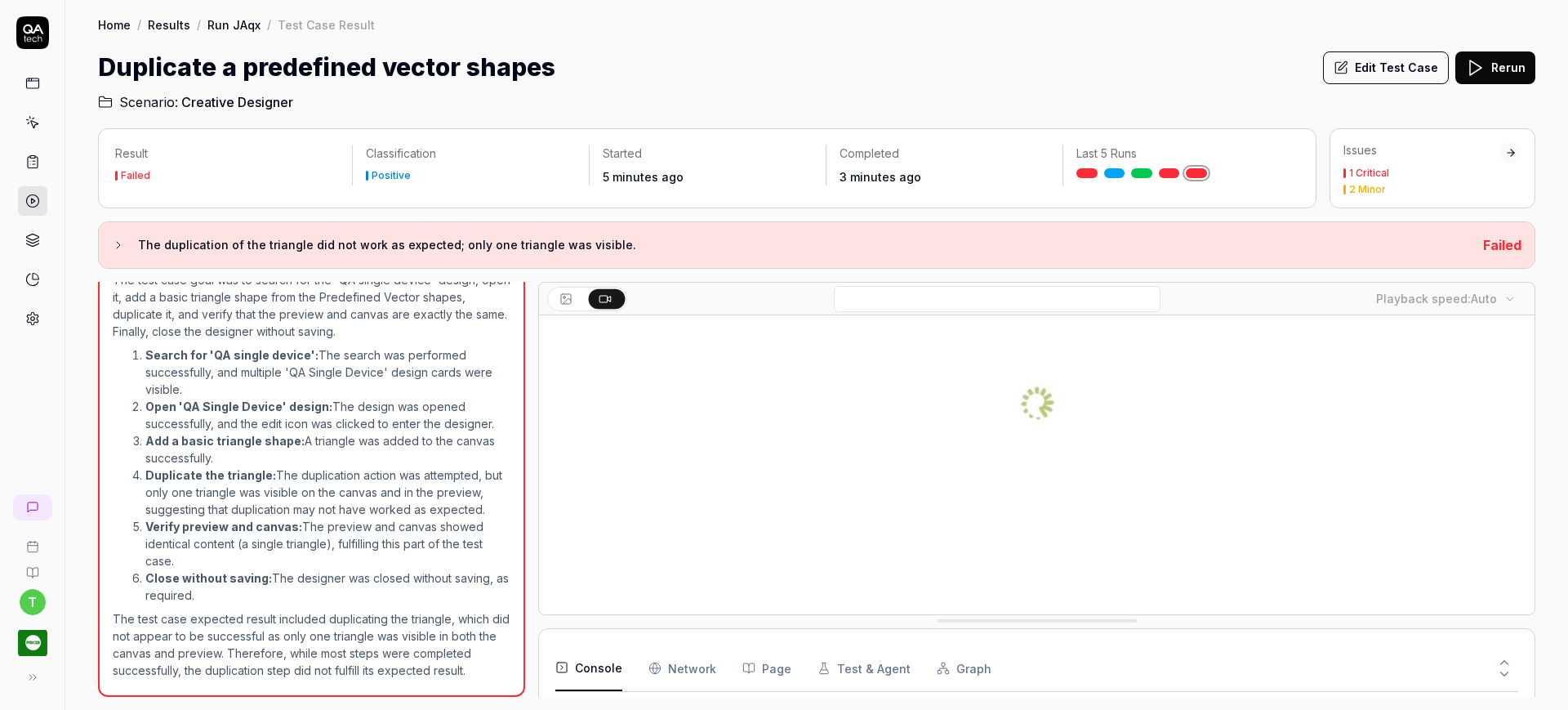
scroll to position [211, 0]
